Goal: Transaction & Acquisition: Purchase product/service

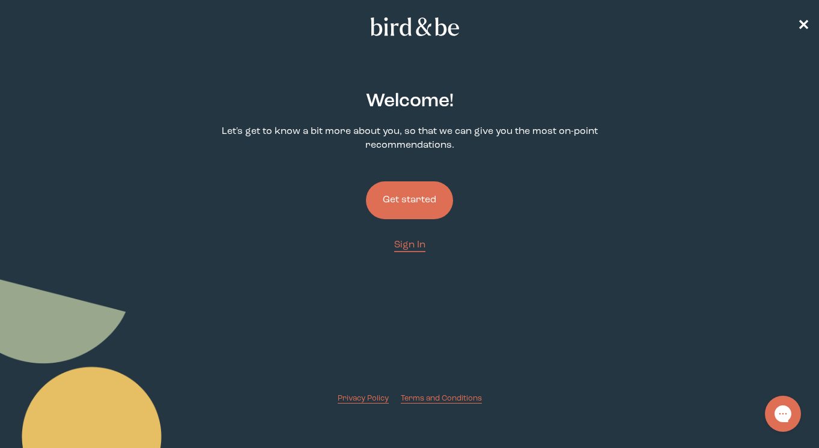
click at [396, 207] on button "Get started" at bounding box center [409, 200] width 87 height 38
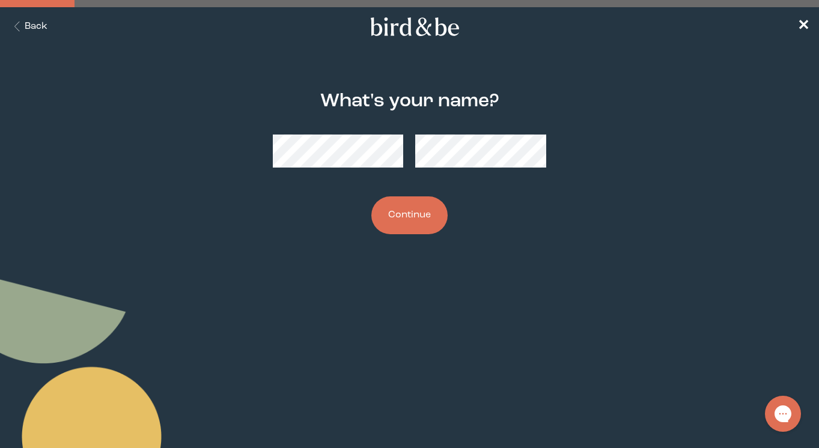
click at [400, 222] on button "Continue" at bounding box center [409, 215] width 76 height 38
click at [406, 219] on button "Continue" at bounding box center [409, 215] width 76 height 38
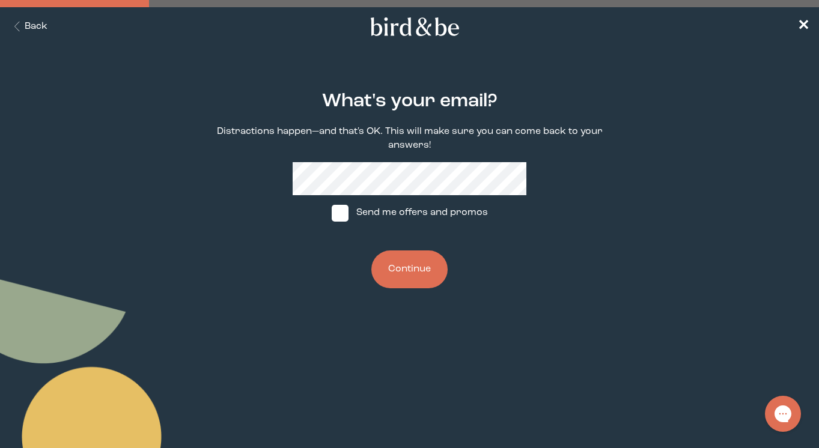
click at [387, 277] on button "Continue" at bounding box center [409, 269] width 76 height 38
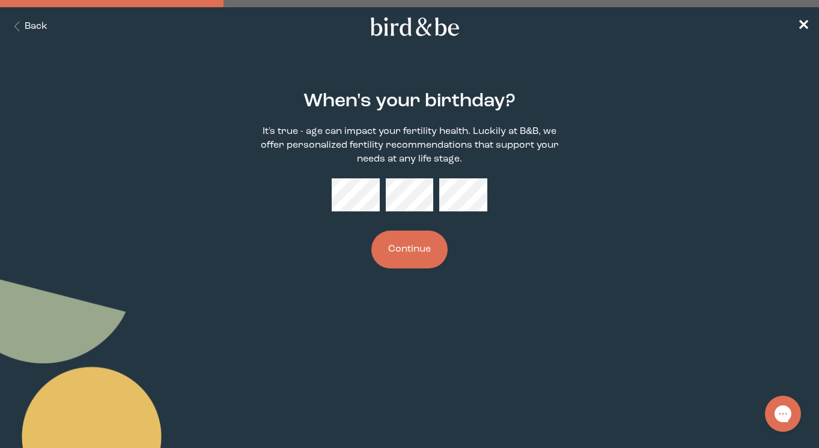
click at [418, 248] on button "Continue" at bounding box center [409, 250] width 76 height 38
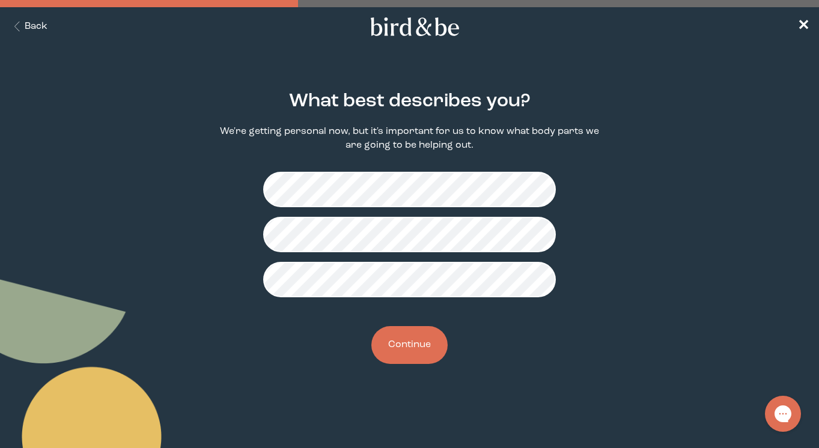
click at [415, 350] on button "Continue" at bounding box center [409, 345] width 76 height 38
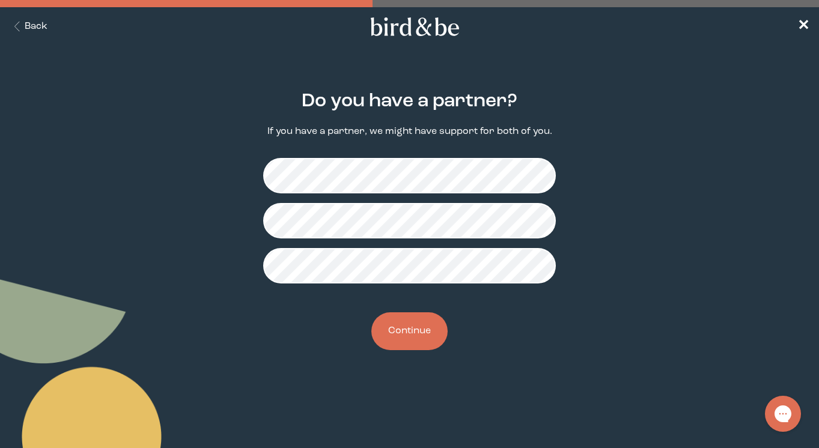
click at [416, 321] on button "Continue" at bounding box center [409, 331] width 76 height 38
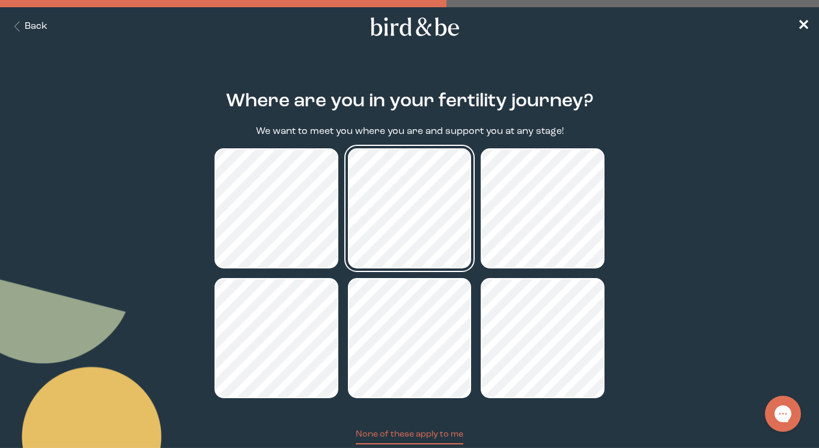
scroll to position [40, 0]
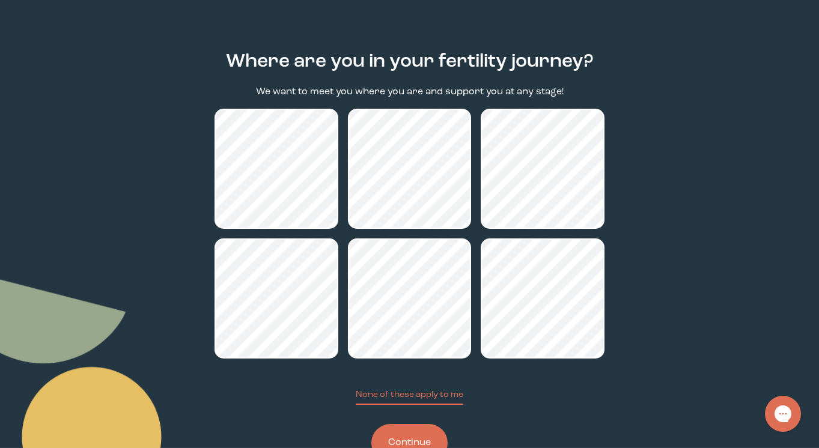
click at [409, 443] on button "Continue" at bounding box center [409, 443] width 76 height 38
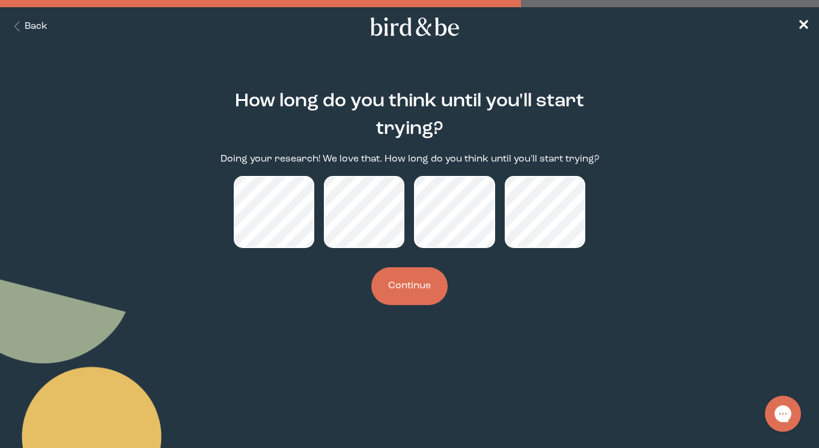
click at [423, 282] on button "Continue" at bounding box center [409, 286] width 76 height 38
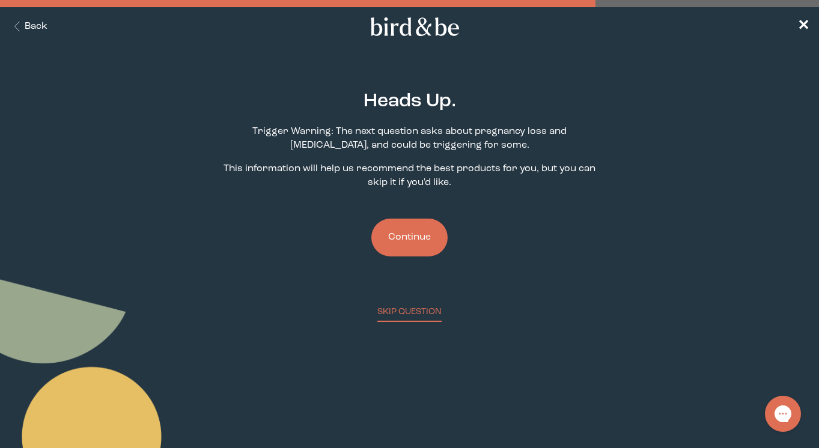
click at [408, 238] on button "Continue" at bounding box center [409, 238] width 76 height 38
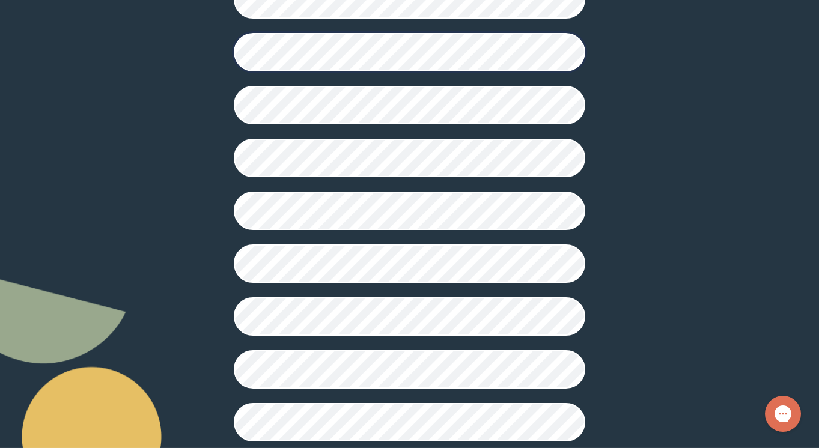
scroll to position [281, 0]
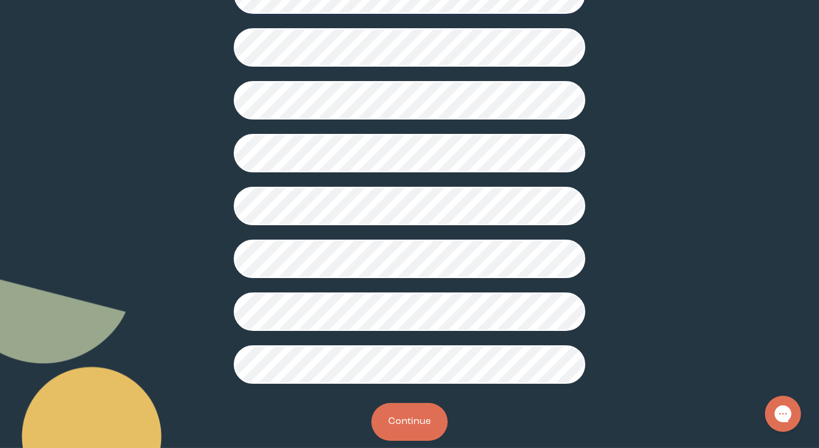
click at [416, 419] on button "Continue" at bounding box center [409, 422] width 76 height 38
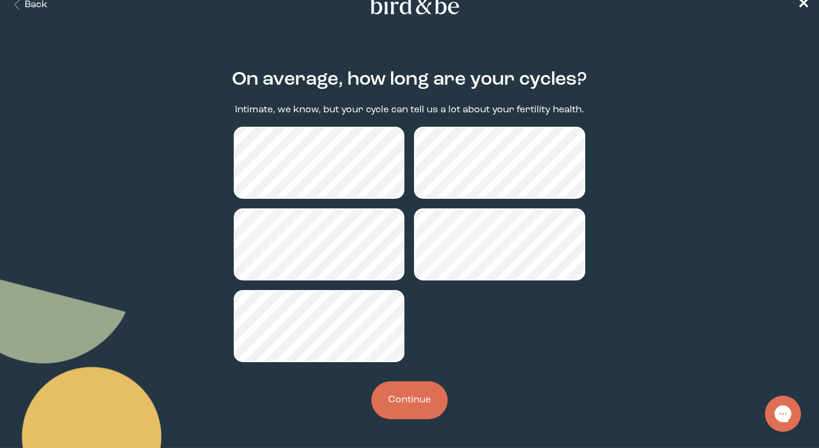
scroll to position [22, 0]
click at [416, 382] on button "Continue" at bounding box center [409, 400] width 76 height 38
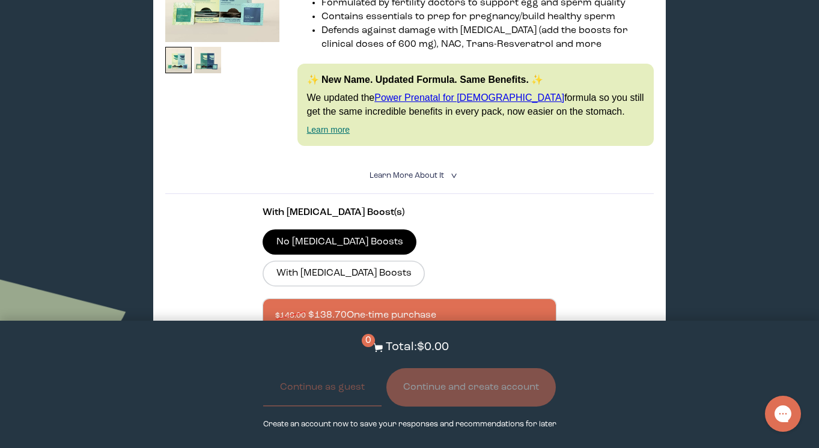
scroll to position [376, 0]
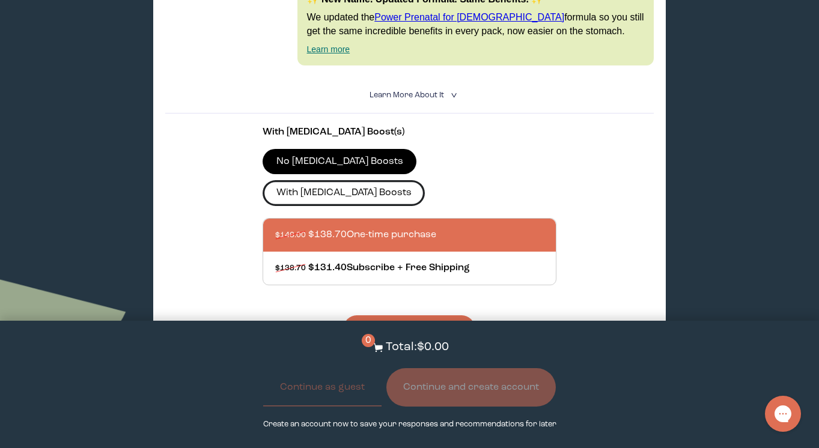
click at [425, 180] on label "With [MEDICAL_DATA] Boosts" at bounding box center [343, 192] width 162 height 25
click at [0, 0] on input "With [MEDICAL_DATA] Boosts" at bounding box center [0, 0] width 0 height 0
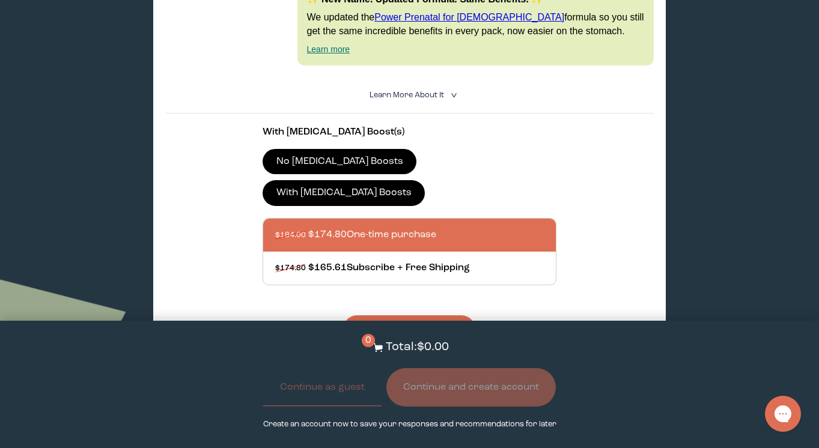
click at [408, 315] on button "Add to Cart - $174.80" at bounding box center [409, 328] width 131 height 26
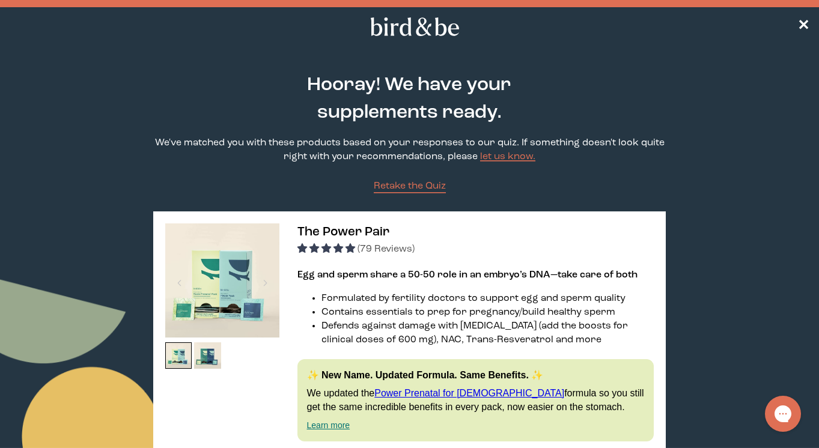
scroll to position [0, 0]
click at [204, 366] on img at bounding box center [207, 355] width 27 height 27
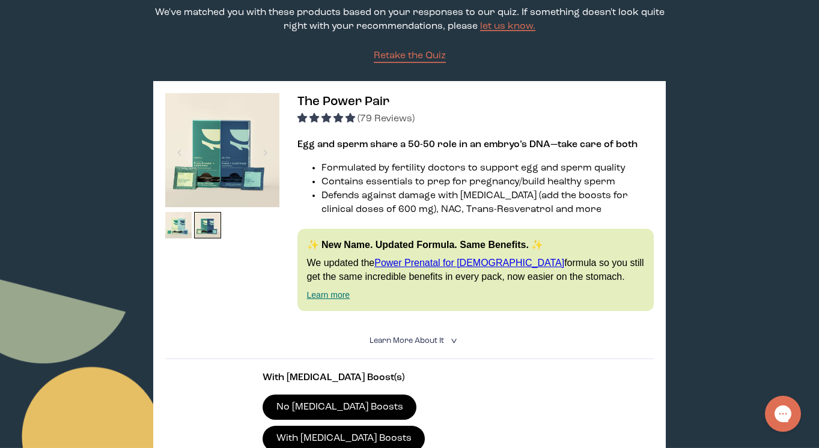
scroll to position [132, 0]
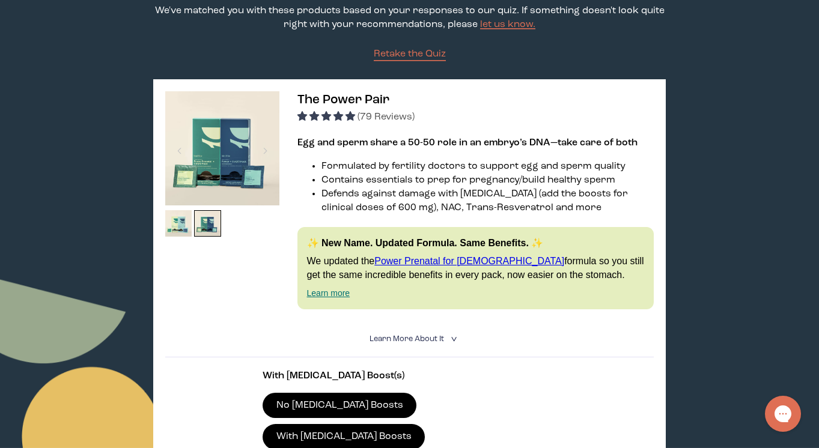
click at [408, 341] on span "Learn More About it" at bounding box center [406, 339] width 74 height 8
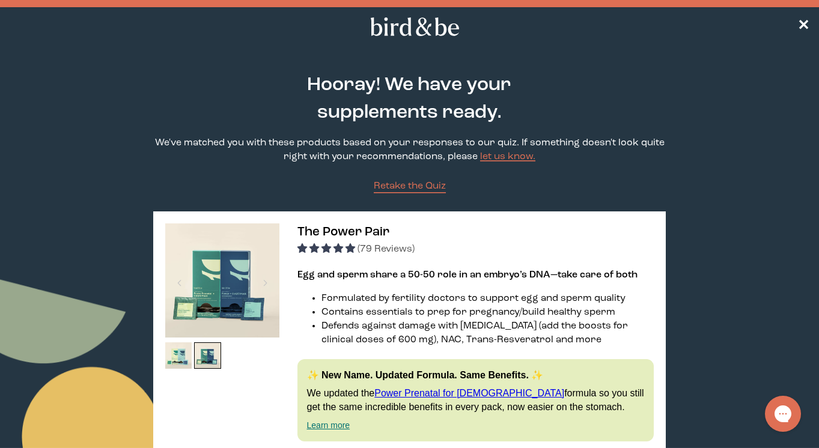
scroll to position [0, 0]
